Goal: Navigation & Orientation: Find specific page/section

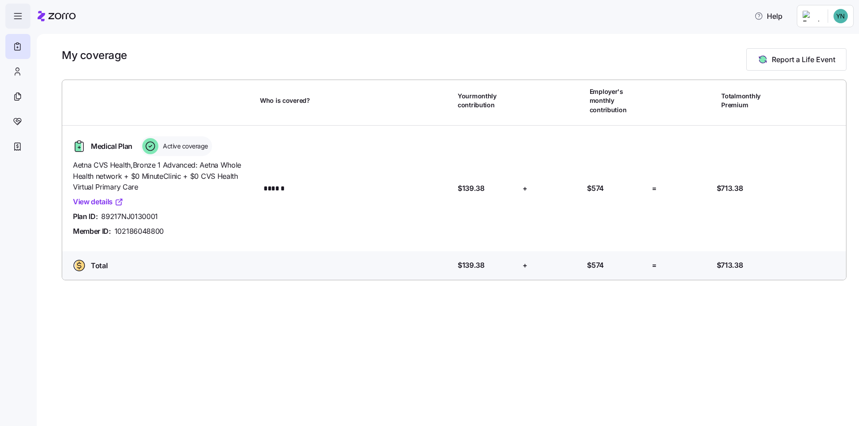
click at [15, 10] on span "button" at bounding box center [18, 16] width 24 height 24
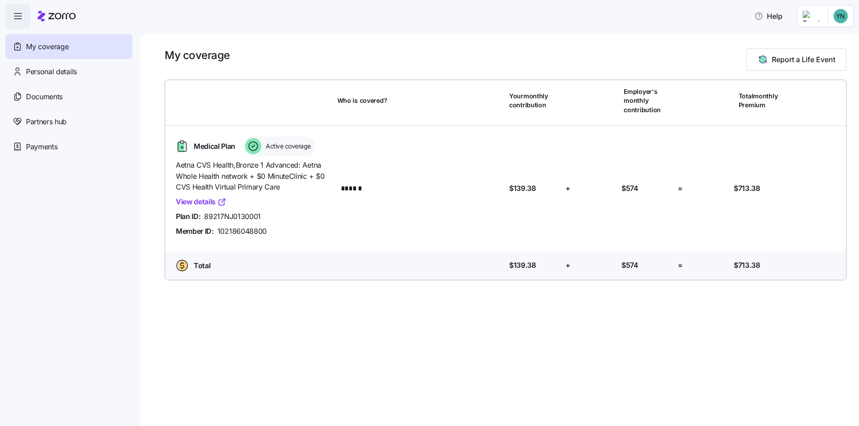
click at [187, 201] on link "View details" at bounding box center [201, 201] width 51 height 11
click at [48, 151] on span "Payments" at bounding box center [41, 146] width 31 height 11
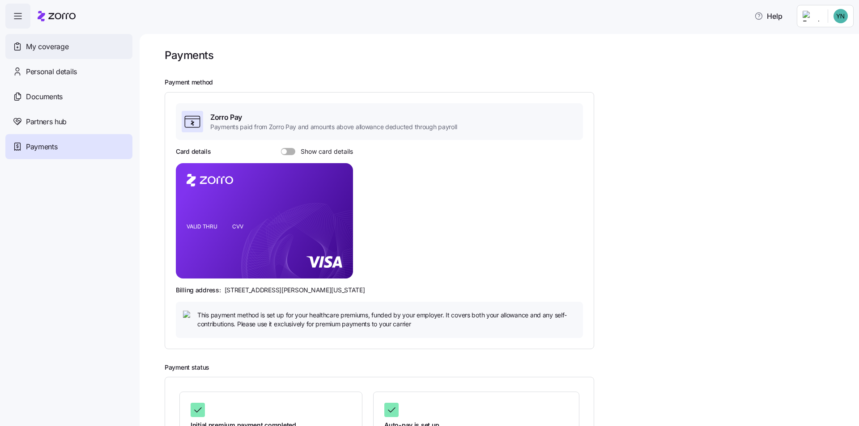
click at [54, 50] on span "My coverage" at bounding box center [47, 46] width 43 height 11
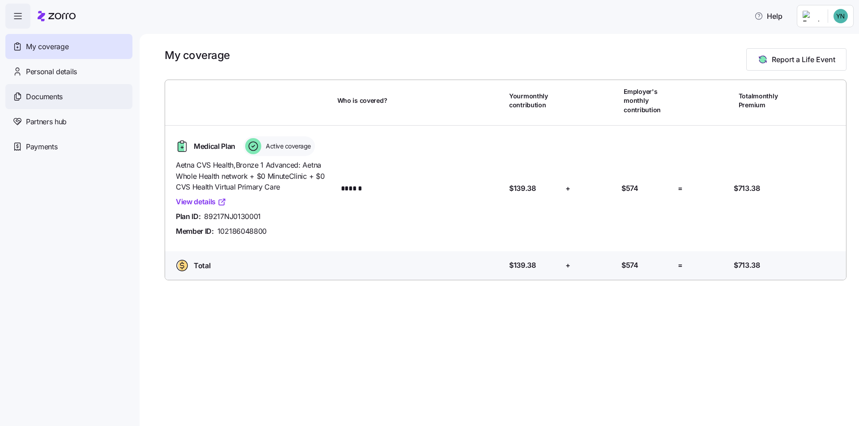
click at [57, 98] on span "Documents" at bounding box center [44, 96] width 37 height 11
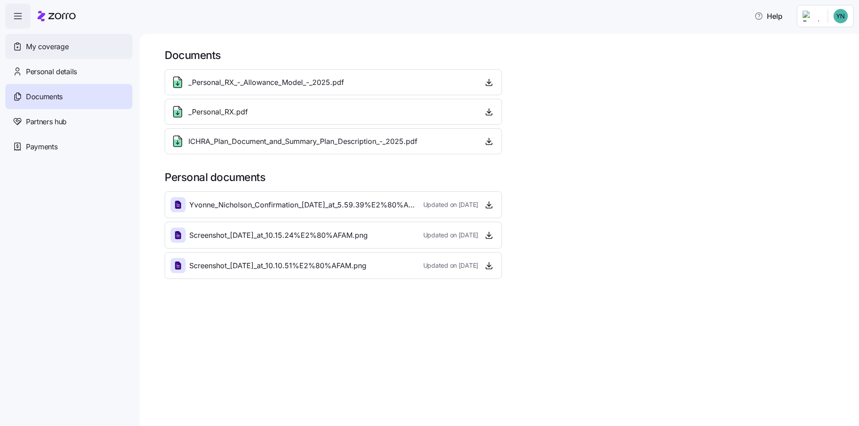
click at [42, 51] on span "My coverage" at bounding box center [47, 46] width 43 height 11
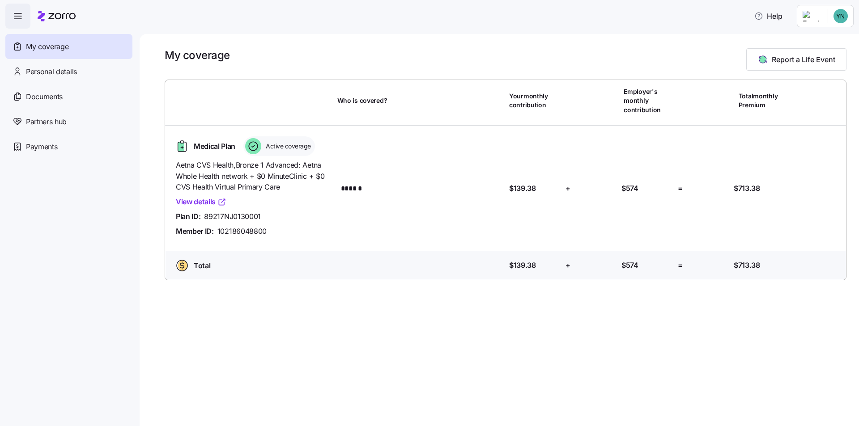
click at [200, 199] on link "View details" at bounding box center [201, 201] width 51 height 11
click at [45, 147] on span "Payments" at bounding box center [41, 146] width 31 height 11
